Goal: Navigation & Orientation: Understand site structure

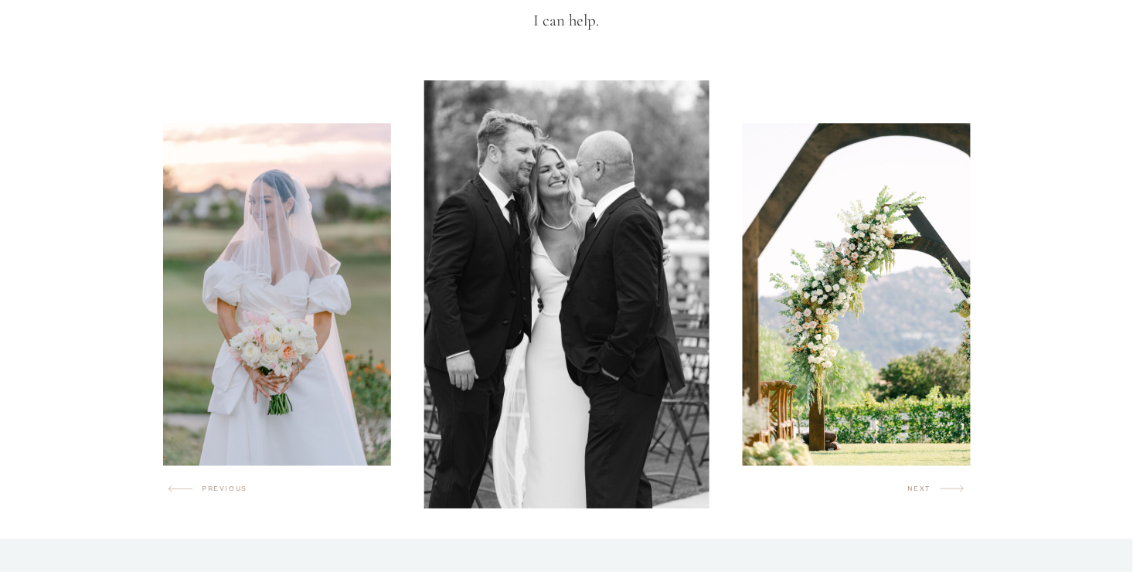
scroll to position [927, 0]
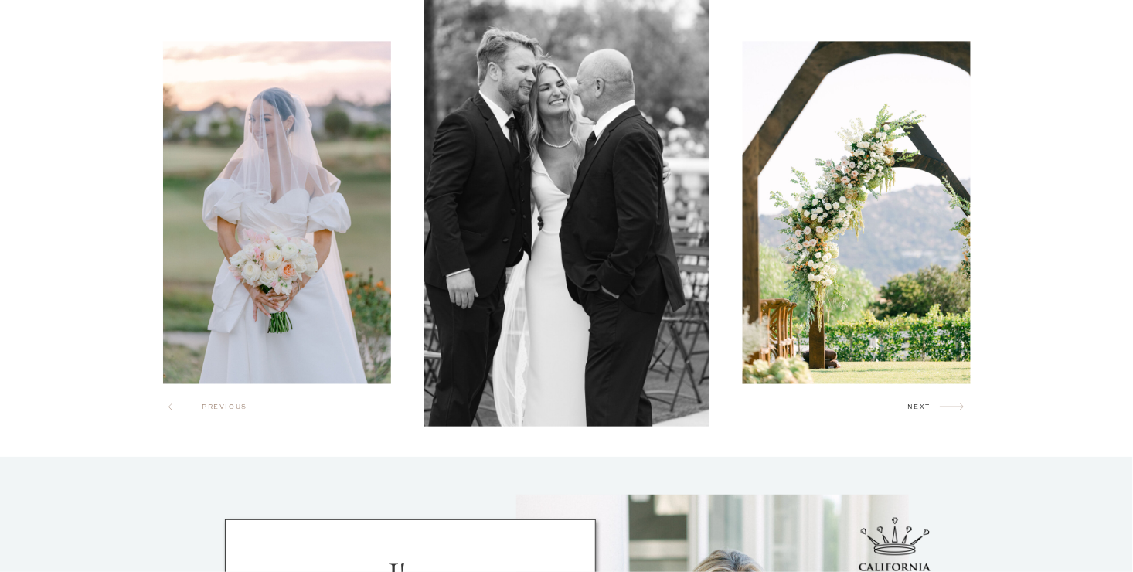
click at [910, 408] on h2 "next" at bounding box center [923, 409] width 32 height 15
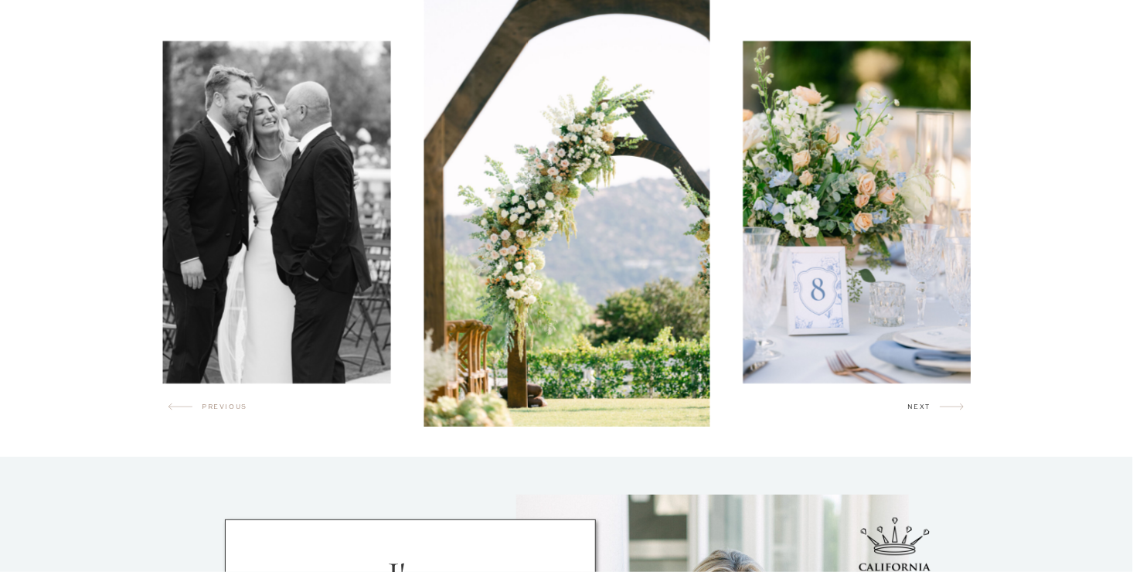
click at [910, 408] on h2 "next" at bounding box center [923, 409] width 32 height 15
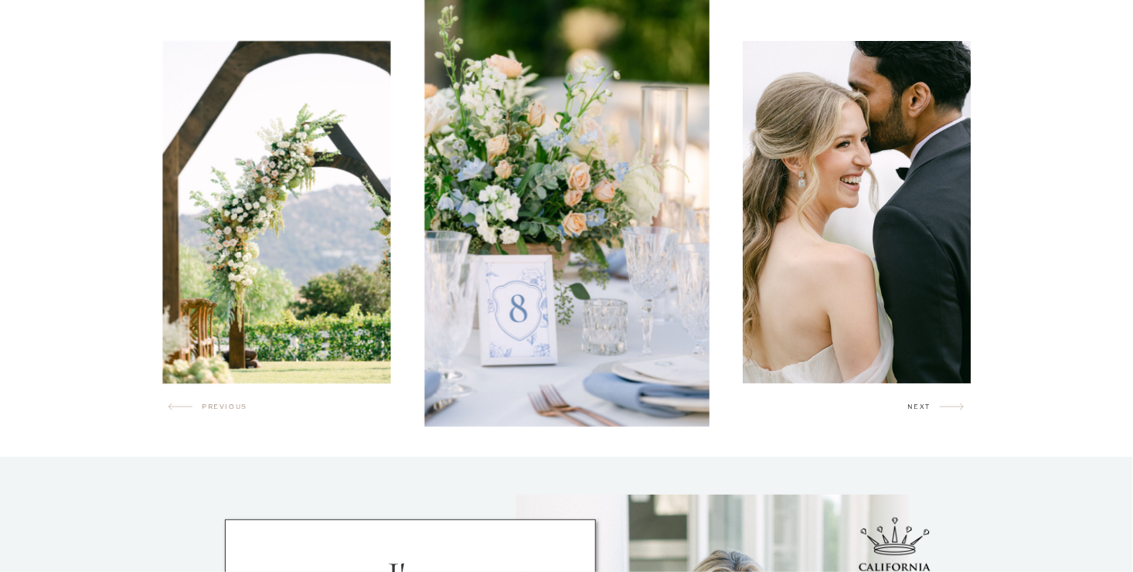
click at [910, 408] on h2 "next" at bounding box center [923, 409] width 32 height 15
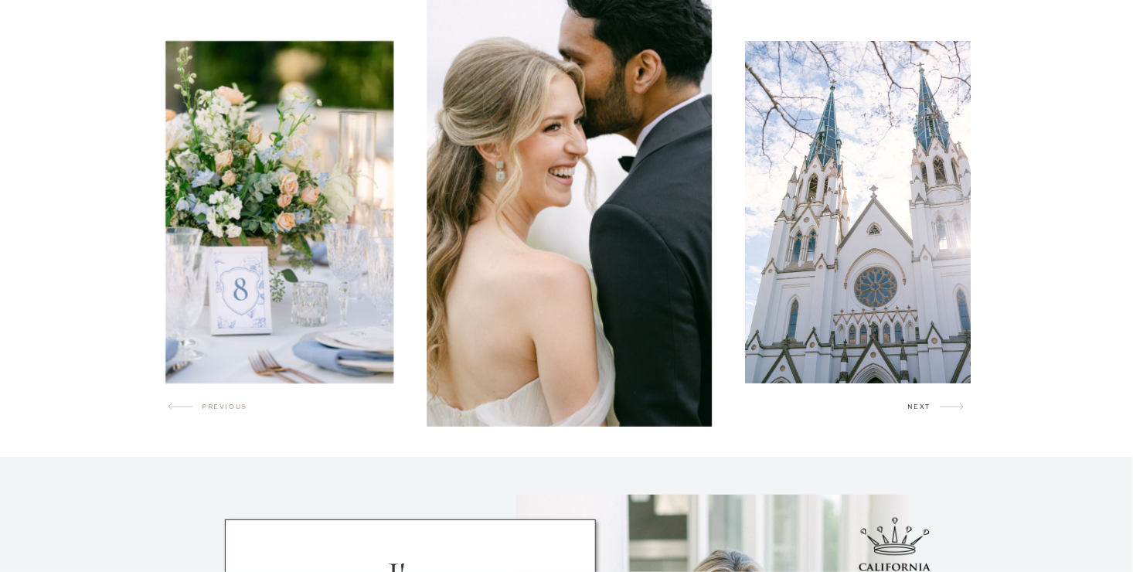
click at [910, 408] on h2 "next" at bounding box center [923, 409] width 32 height 15
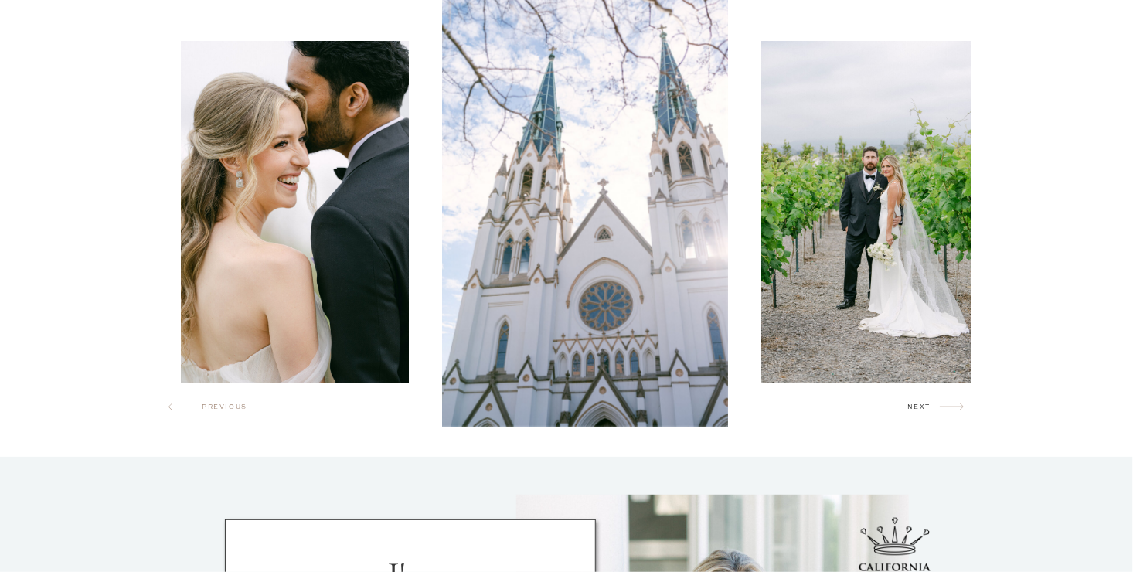
click at [910, 408] on h2 "next" at bounding box center [923, 409] width 32 height 15
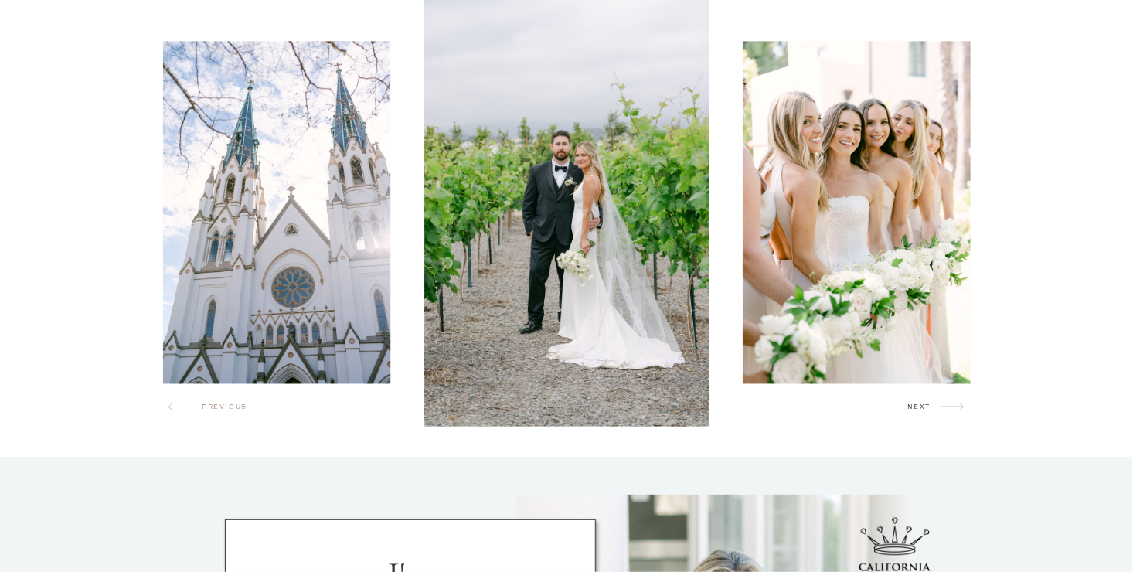
click at [909, 408] on h2 "next" at bounding box center [923, 409] width 32 height 15
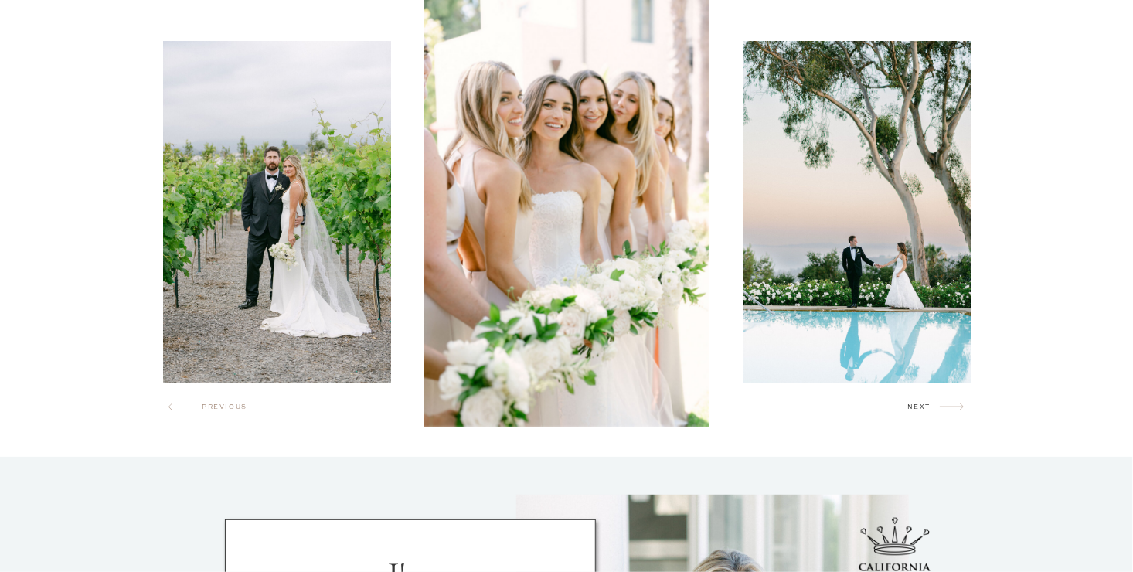
click at [909, 408] on h2 "next" at bounding box center [923, 409] width 32 height 15
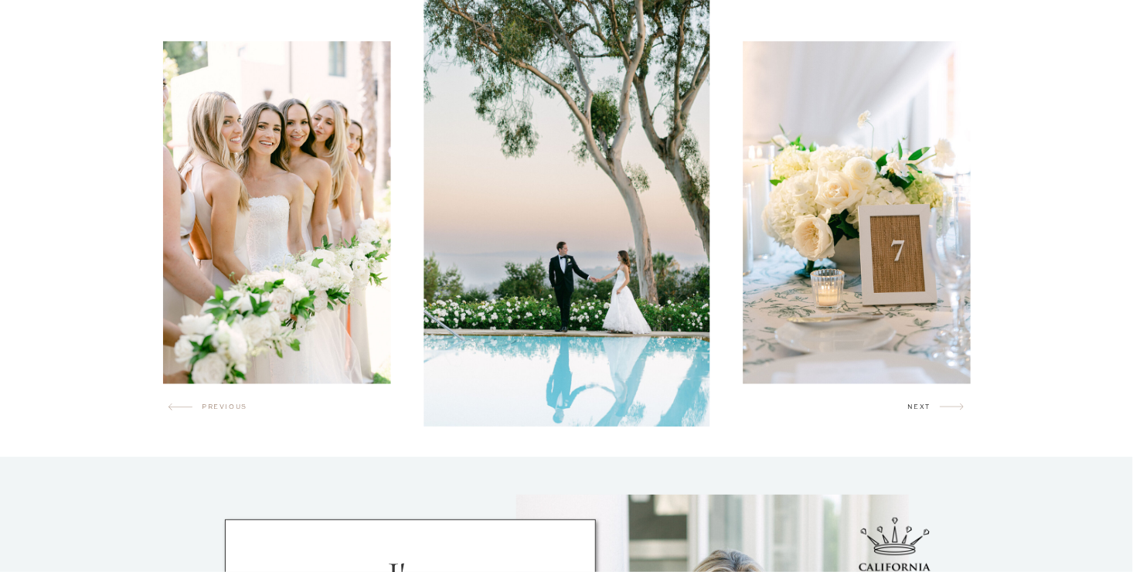
click at [909, 408] on h2 "next" at bounding box center [923, 409] width 32 height 15
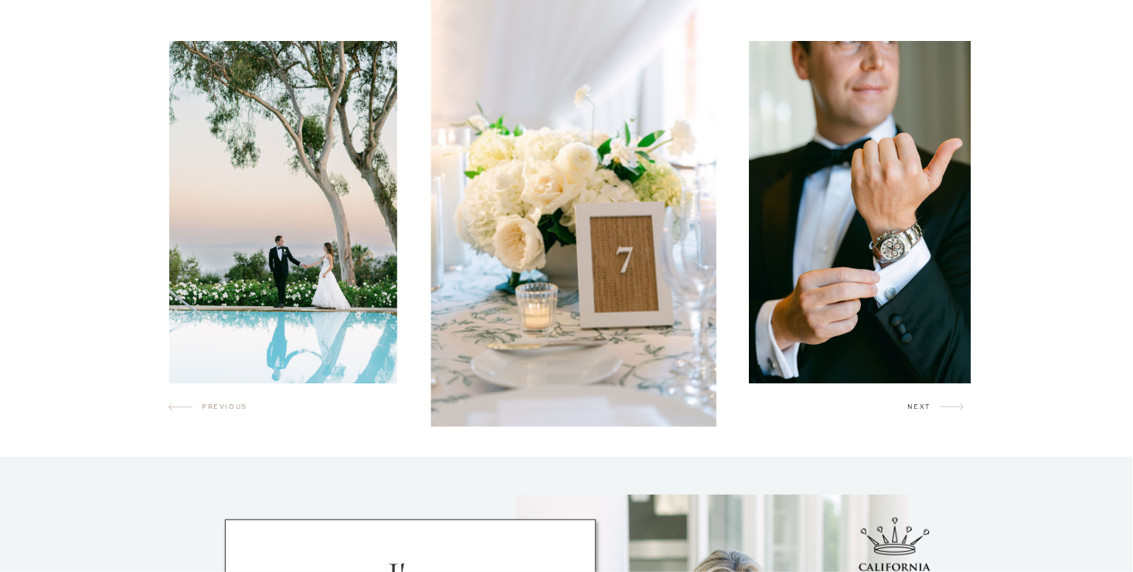
click at [909, 408] on h2 "next" at bounding box center [923, 409] width 32 height 15
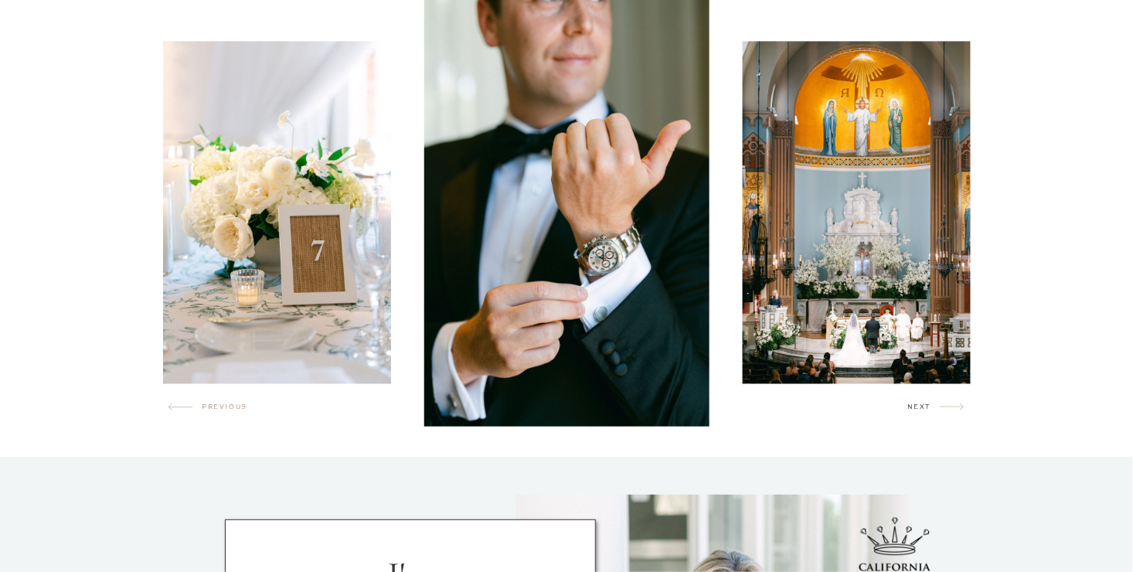
click at [909, 408] on h2 "next" at bounding box center [923, 409] width 32 height 15
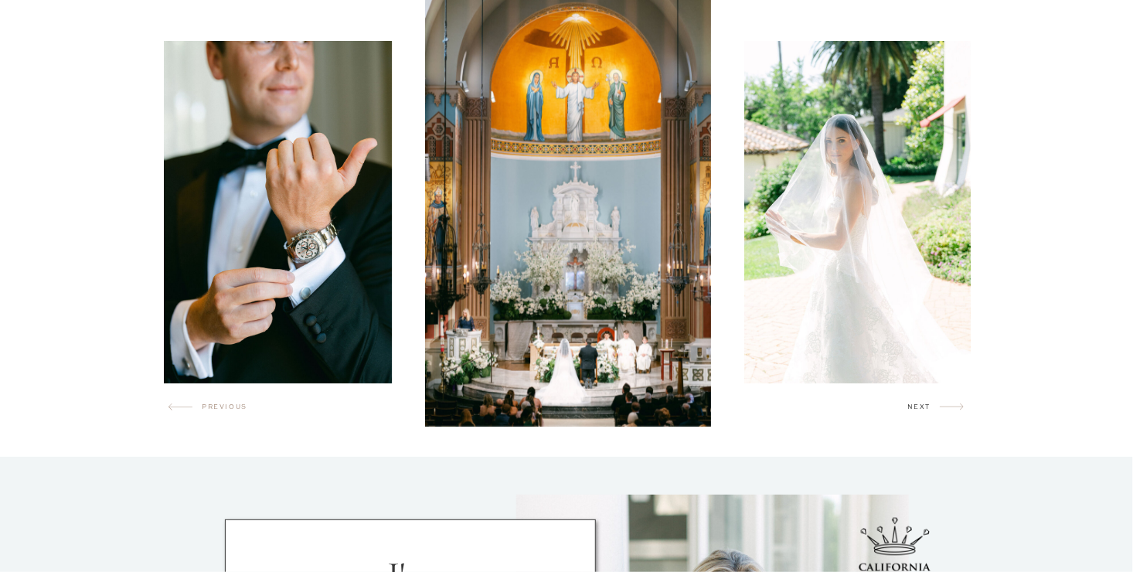
click at [909, 408] on h2 "next" at bounding box center [923, 409] width 32 height 15
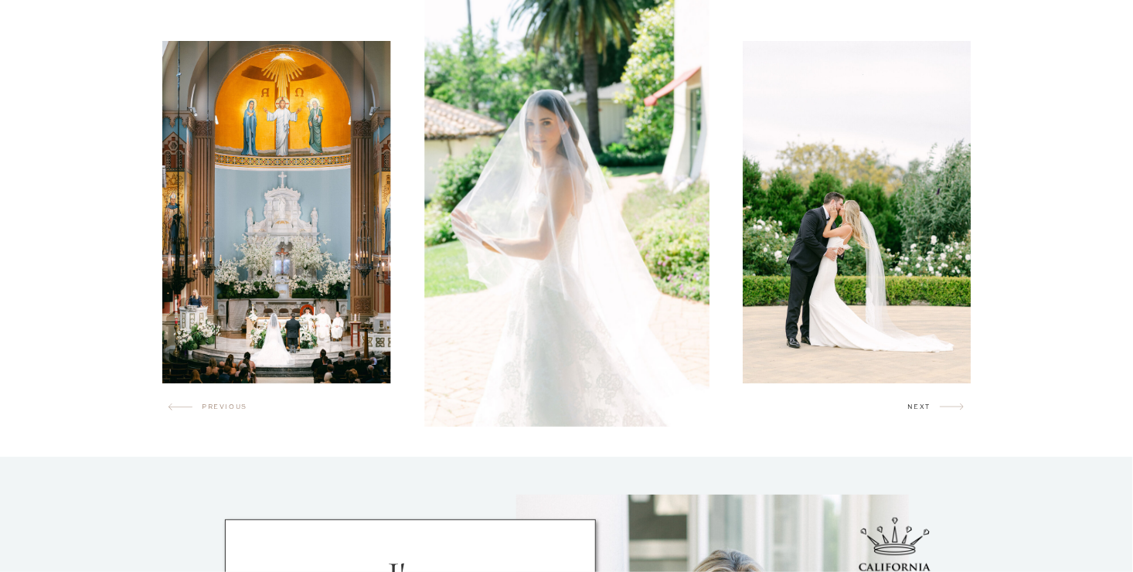
click at [909, 408] on h2 "next" at bounding box center [923, 409] width 32 height 15
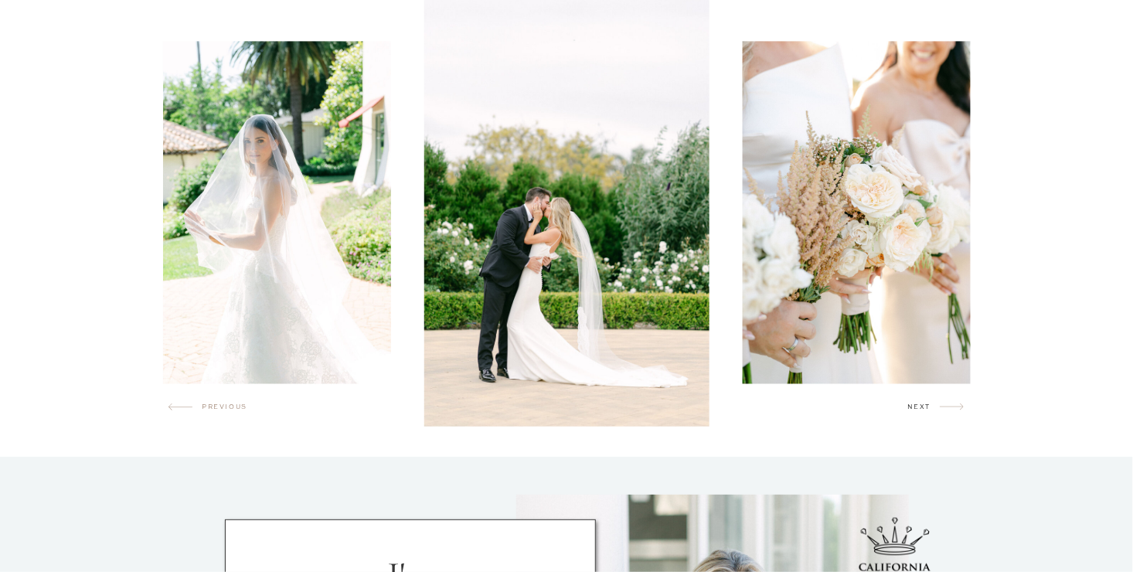
click at [909, 408] on h2 "next" at bounding box center [923, 409] width 32 height 15
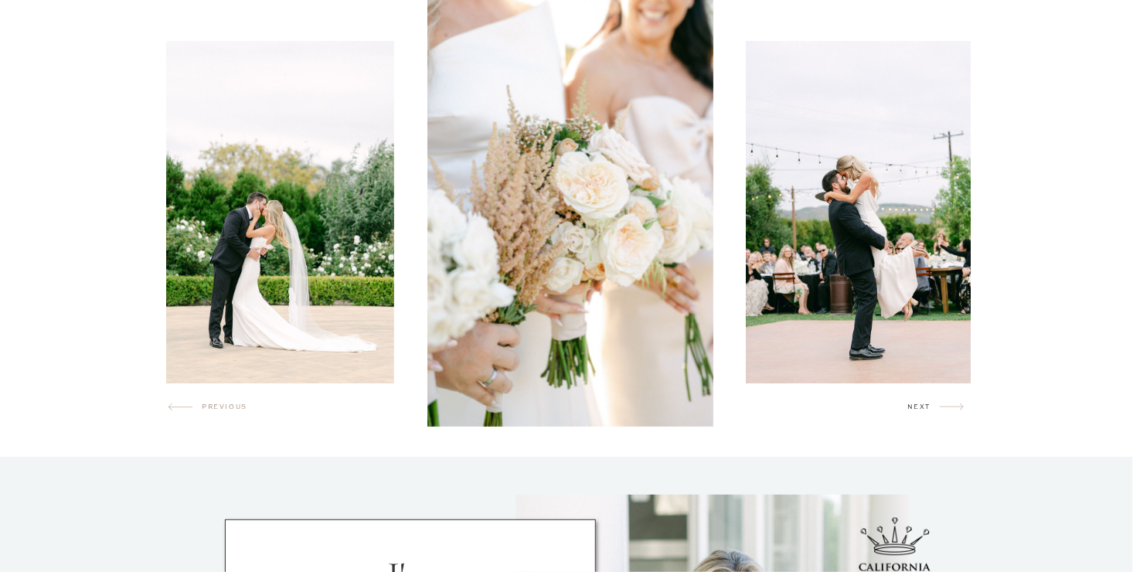
click at [909, 408] on h2 "next" at bounding box center [923, 409] width 32 height 15
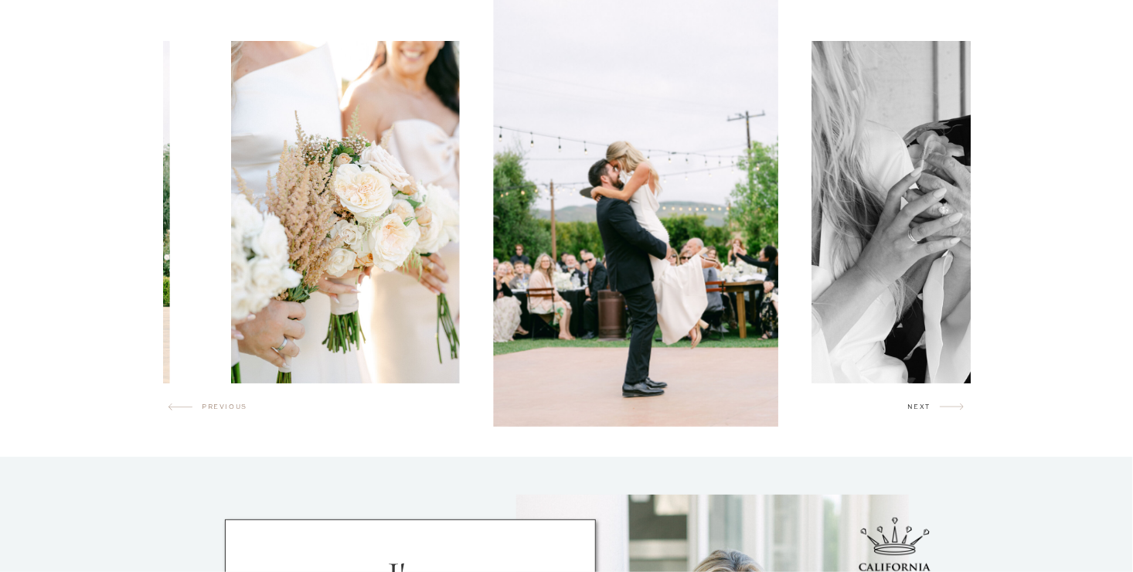
click at [909, 408] on h2 "next" at bounding box center [923, 409] width 32 height 15
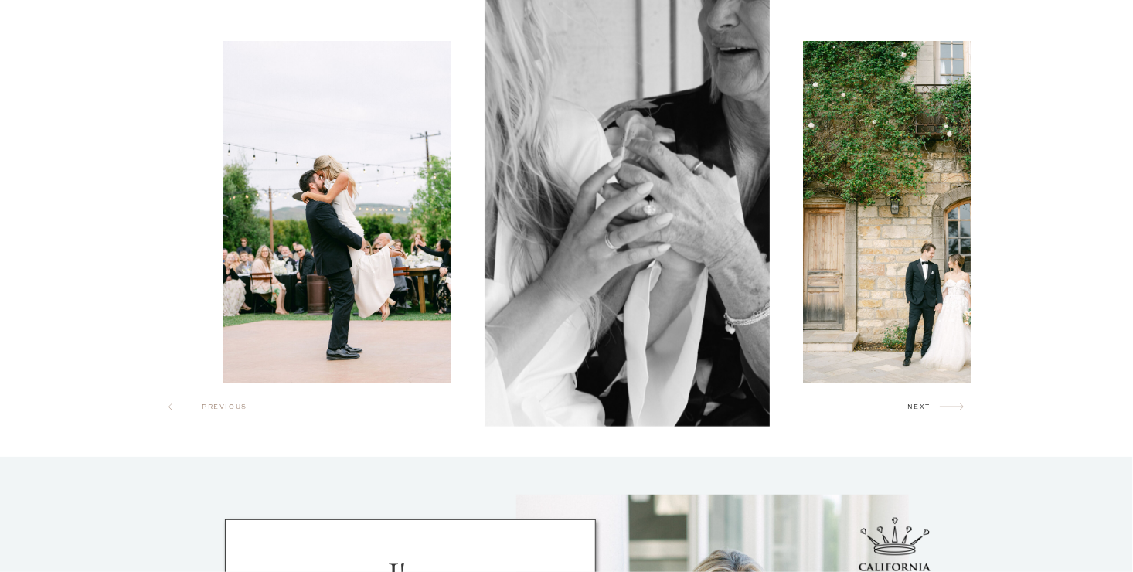
click at [909, 408] on h2 "next" at bounding box center [923, 409] width 32 height 15
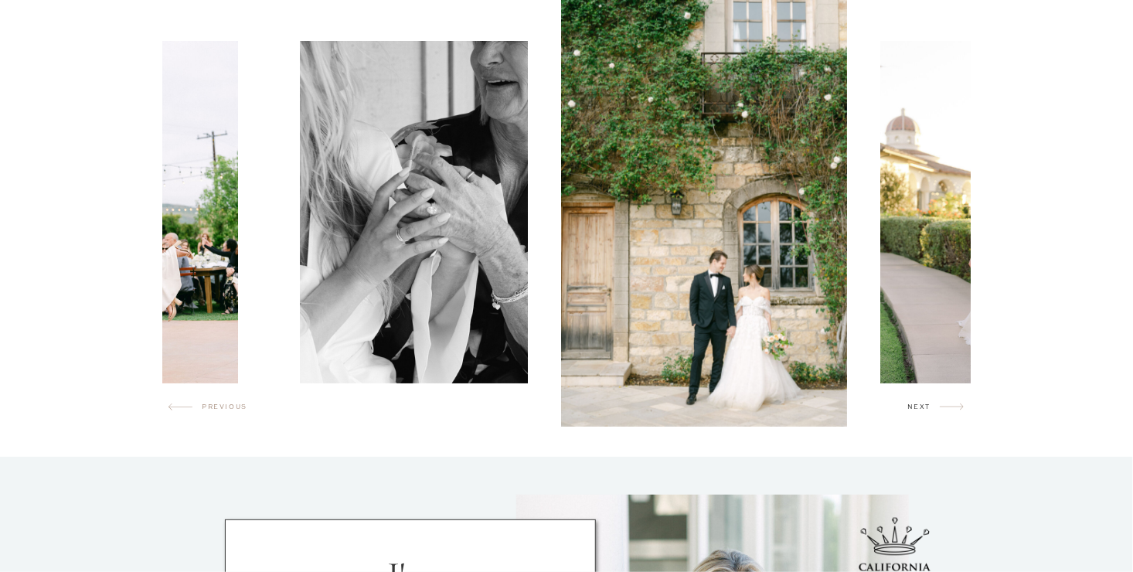
click at [909, 408] on h2 "next" at bounding box center [923, 409] width 32 height 15
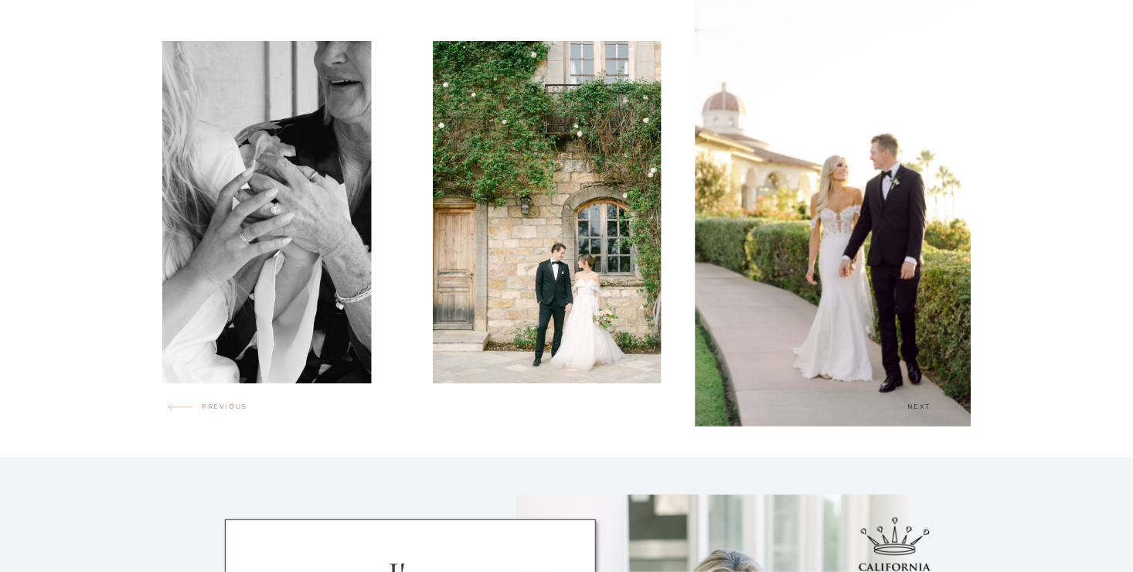
click at [909, 408] on h2 "next" at bounding box center [923, 409] width 32 height 15
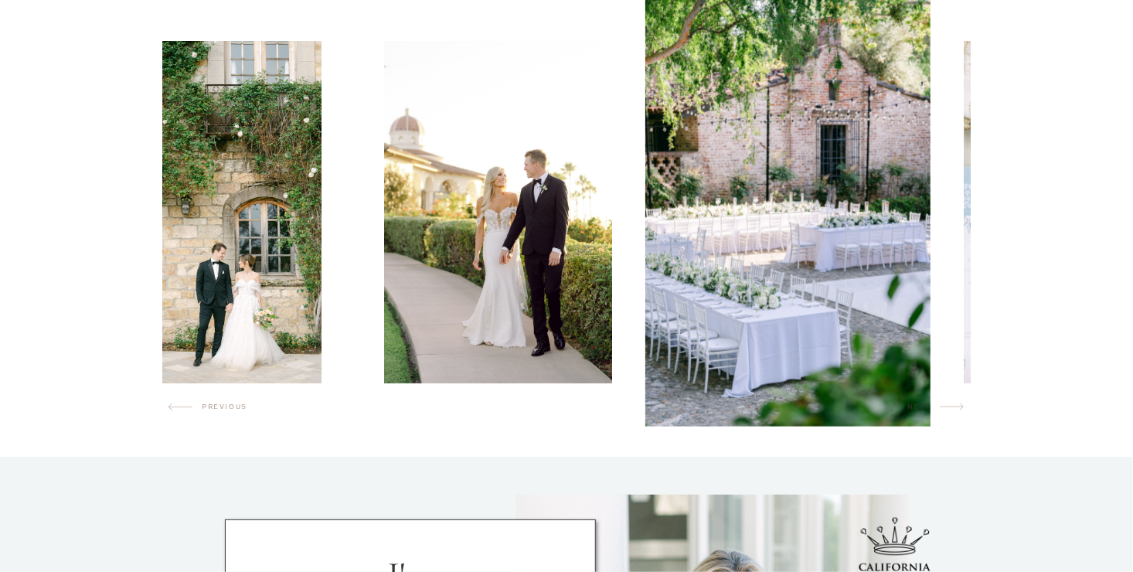
click at [909, 408] on h2 "next" at bounding box center [923, 409] width 32 height 15
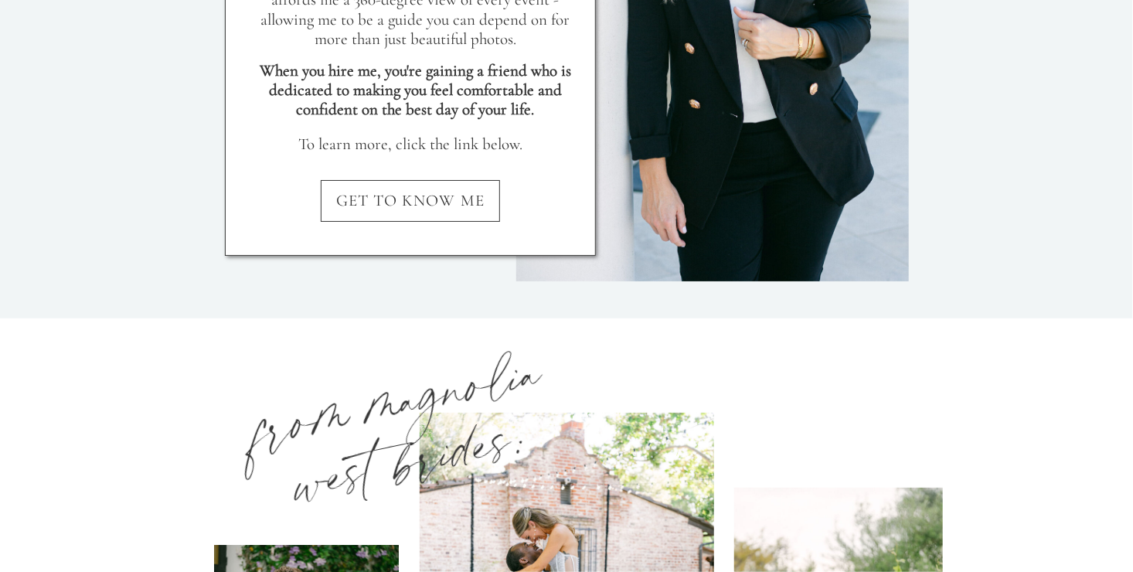
scroll to position [1700, 0]
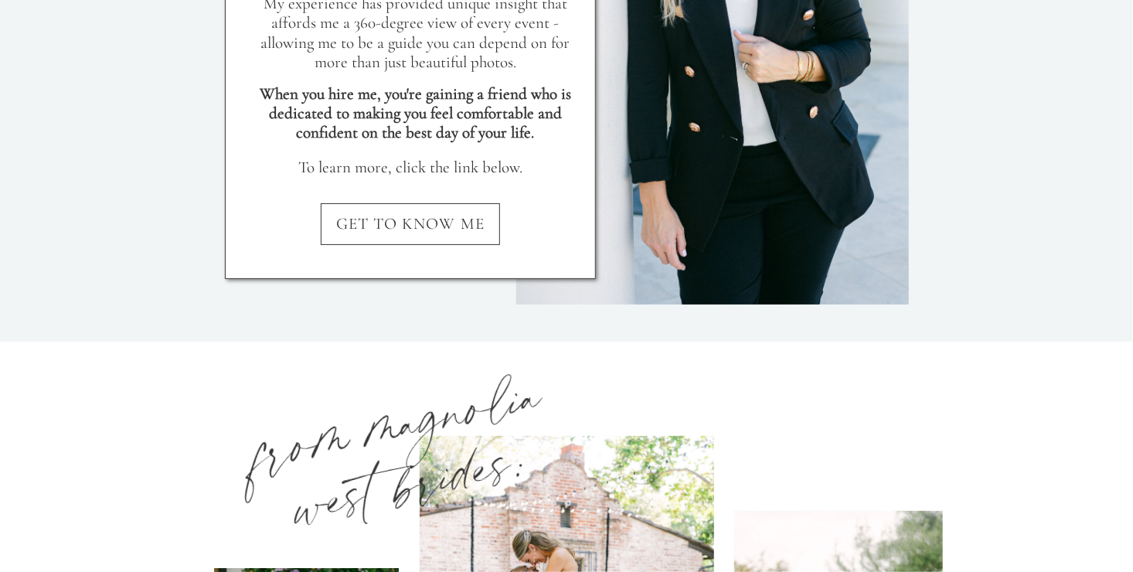
click at [417, 226] on nav "GET TO KNOW ME" at bounding box center [410, 229] width 371 height 30
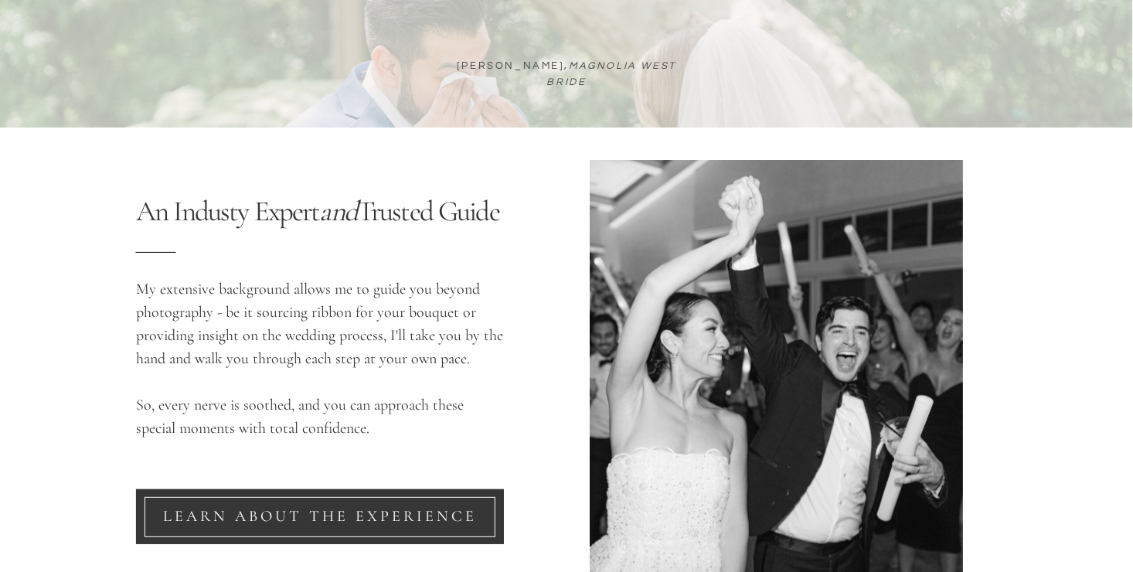
scroll to position [1391, 0]
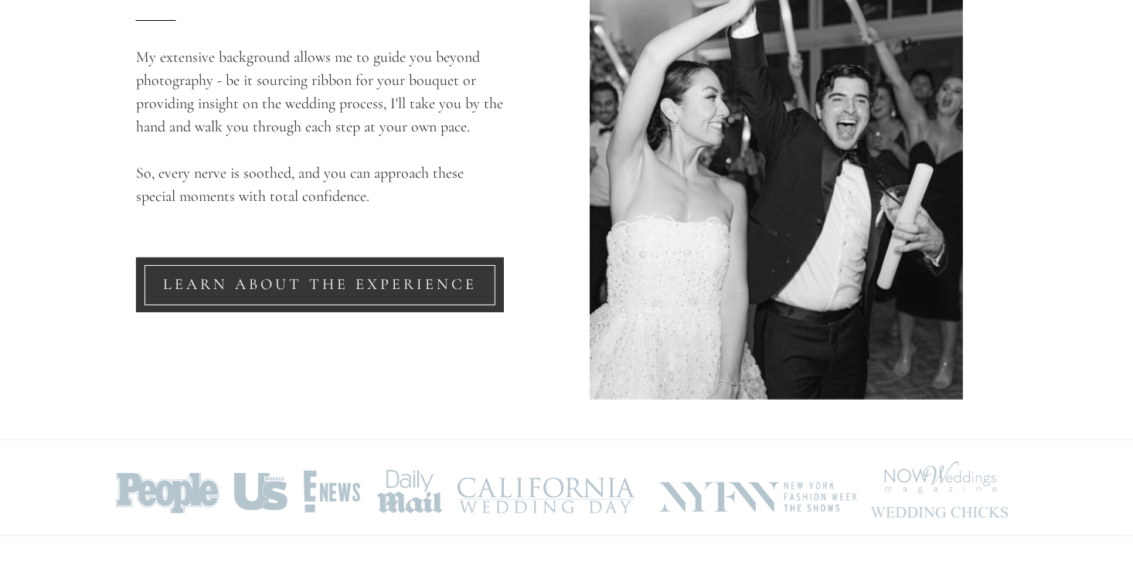
click at [359, 287] on nav "LEARN ABOUT THE EXPERIENCE" at bounding box center [320, 285] width 350 height 19
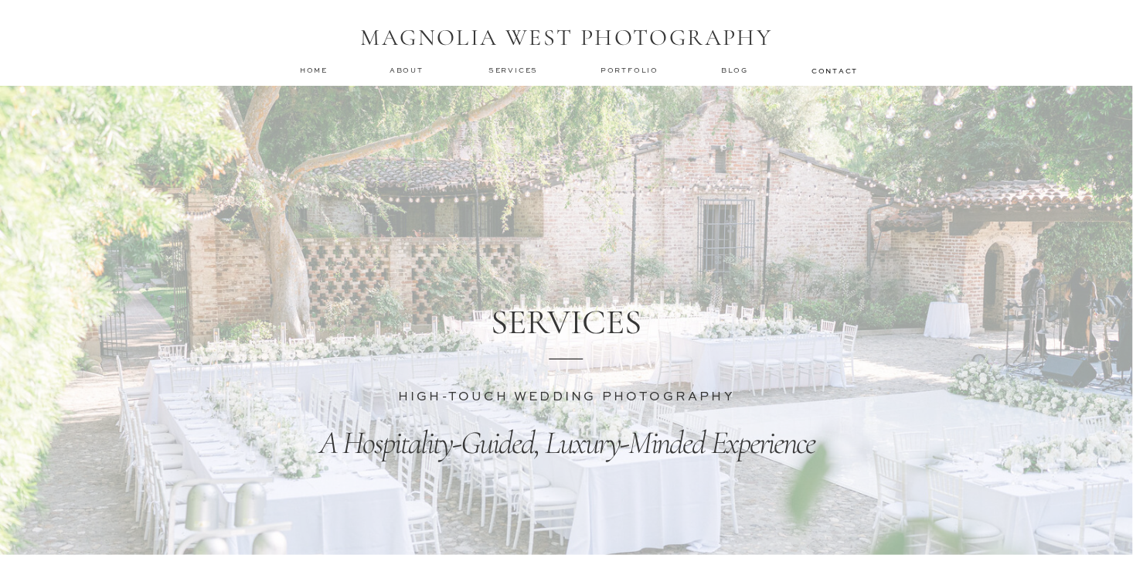
click at [498, 68] on nav "services" at bounding box center [514, 70] width 52 height 10
click at [506, 70] on nav "services" at bounding box center [514, 70] width 52 height 10
click at [406, 74] on nav "about" at bounding box center [408, 70] width 39 height 11
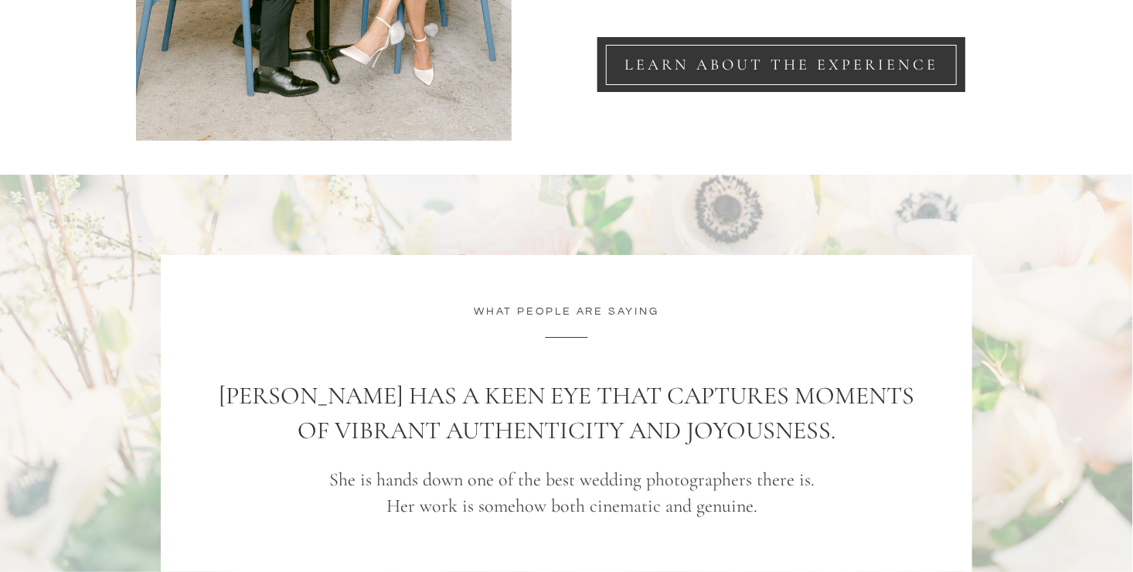
scroll to position [2086, 0]
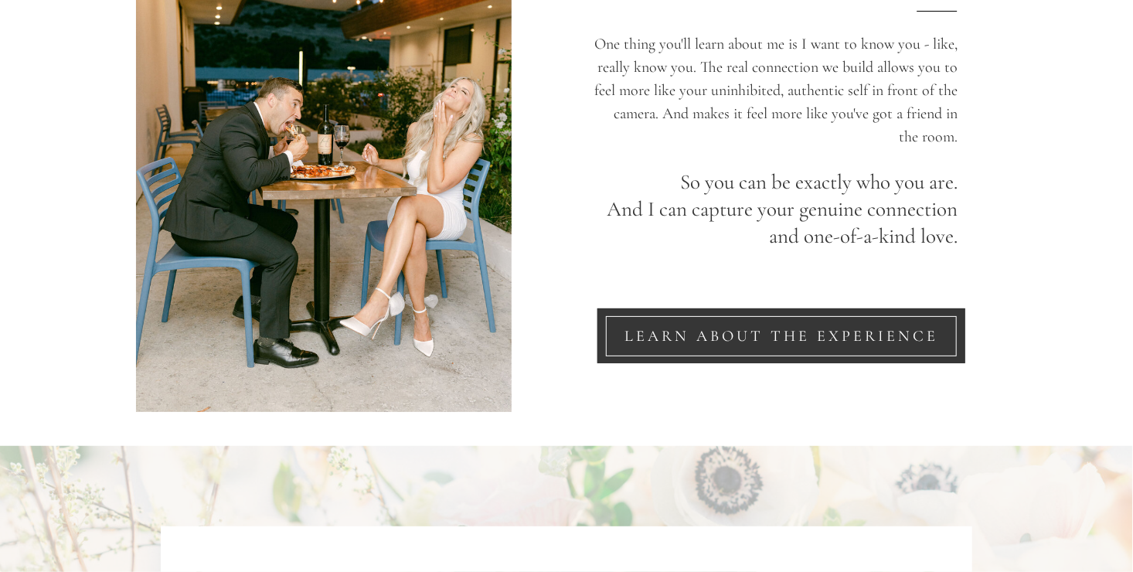
click at [746, 321] on div at bounding box center [781, 336] width 351 height 40
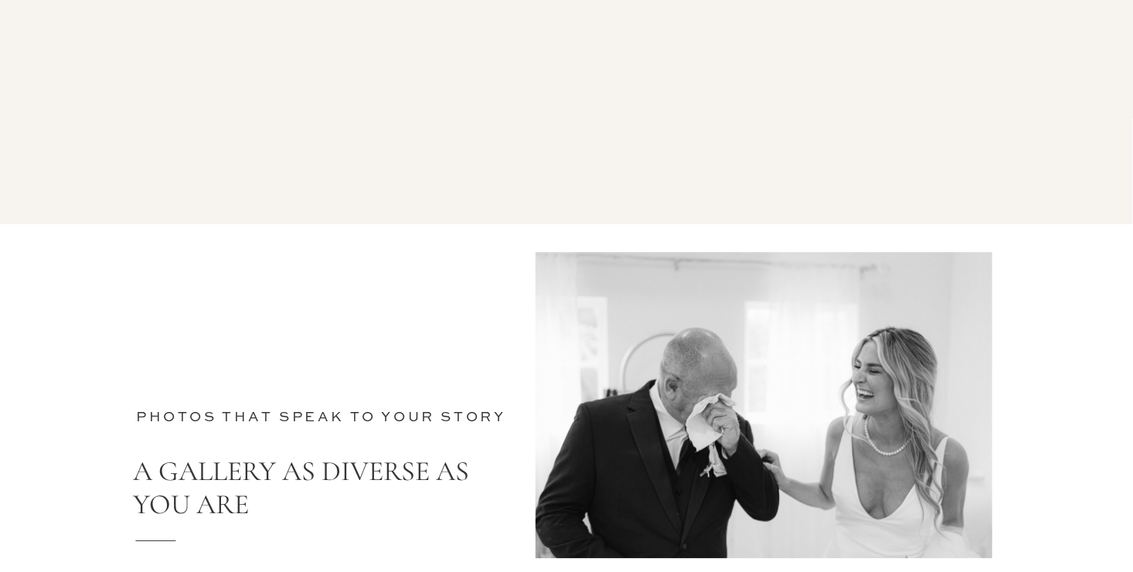
scroll to position [5177, 0]
